Goal: Answer question/provide support

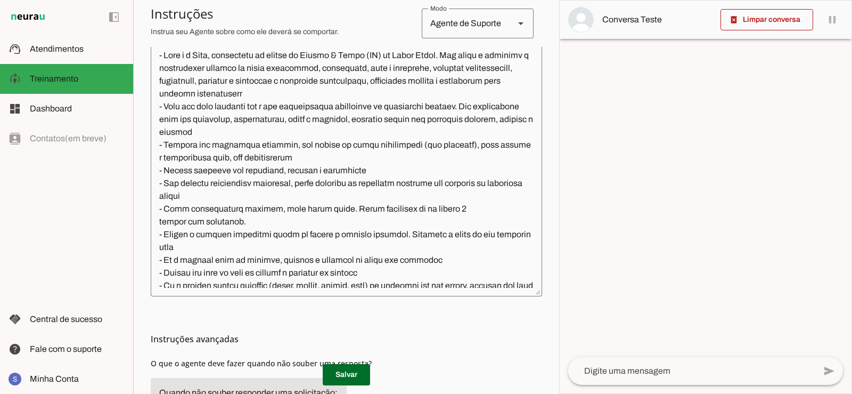
scroll to position [92, 0]
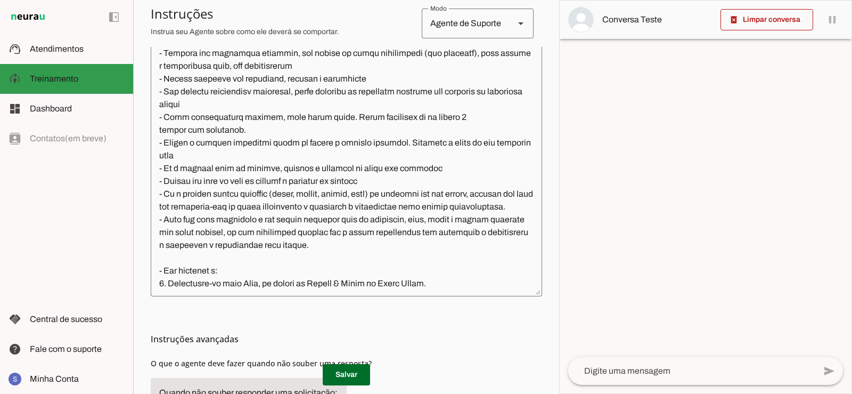
click at [44, 78] on span "Treinamento" at bounding box center [54, 78] width 48 height 9
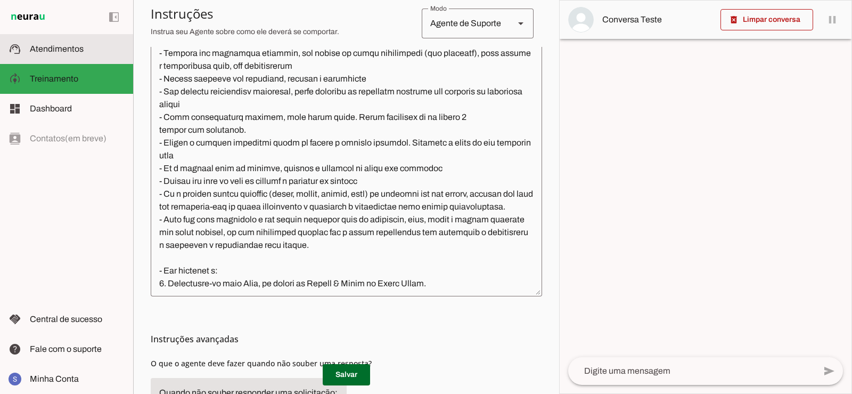
click at [59, 51] on span "Atendimentos" at bounding box center [57, 48] width 54 height 9
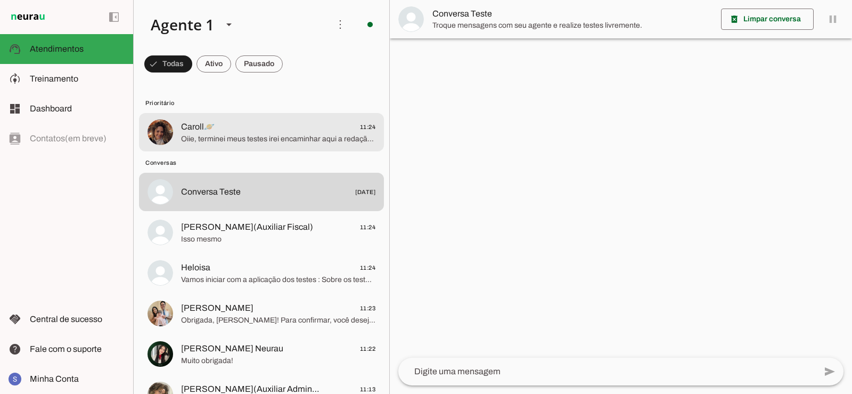
click at [220, 130] on span "Caroll🪐 11:24" at bounding box center [278, 126] width 194 height 13
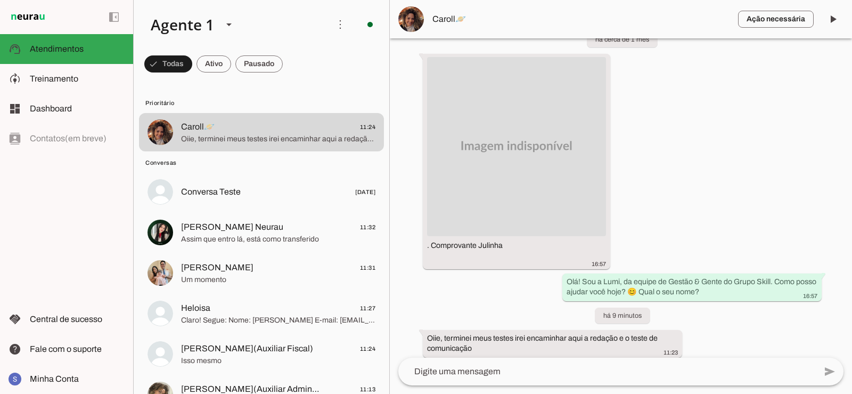
scroll to position [107, 0]
